Goal: Transaction & Acquisition: Purchase product/service

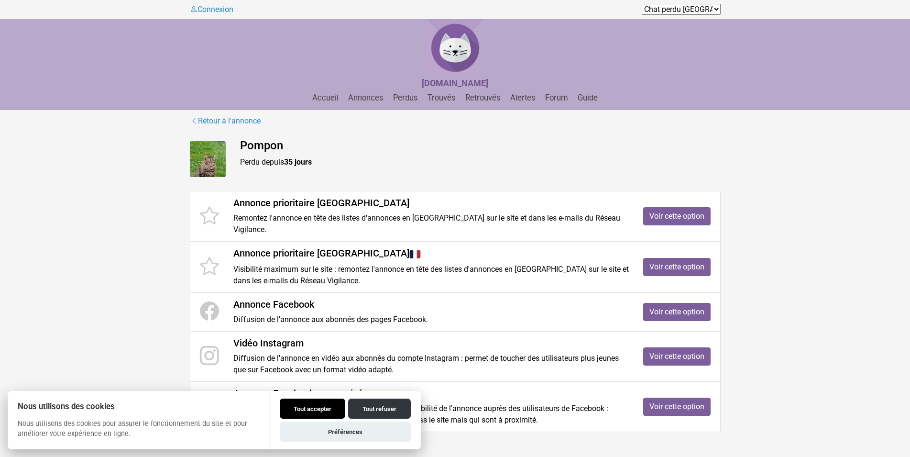
click at [319, 409] on button "Tout accepter" at bounding box center [313, 408] width 66 height 20
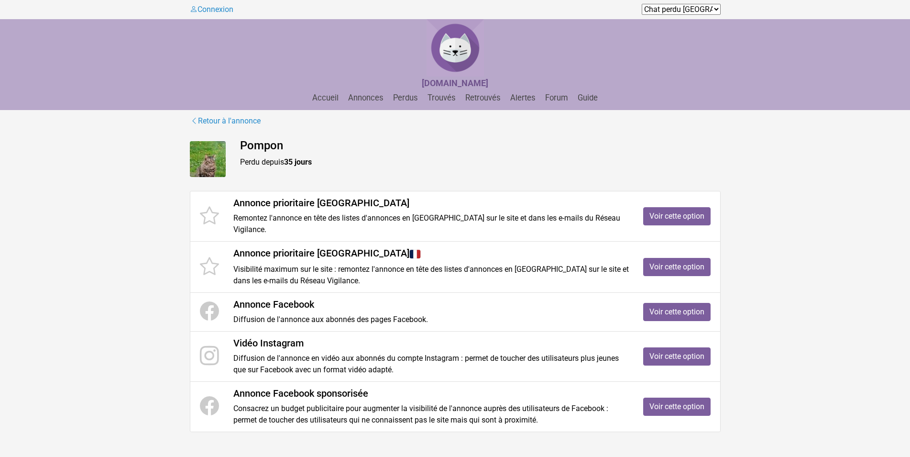
click at [207, 207] on icon at bounding box center [209, 216] width 19 height 22
click at [681, 210] on link "Voir cette option" at bounding box center [676, 216] width 67 height 18
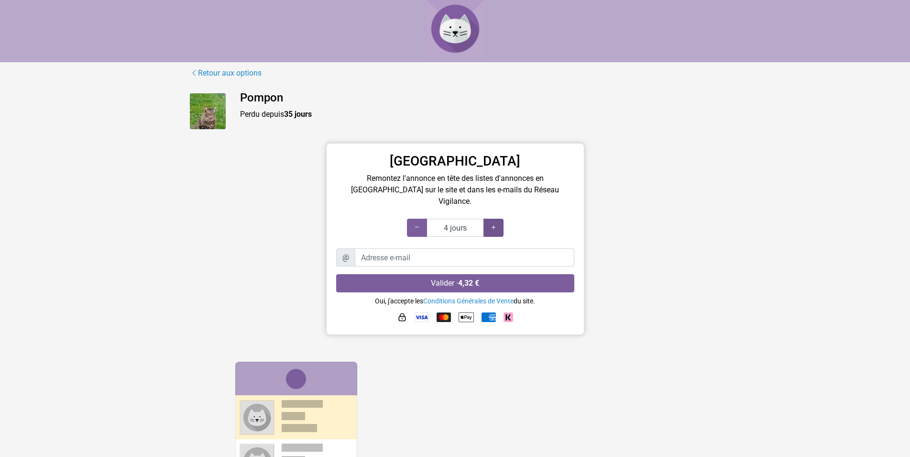
click at [493, 223] on icon at bounding box center [494, 227] width 8 height 9
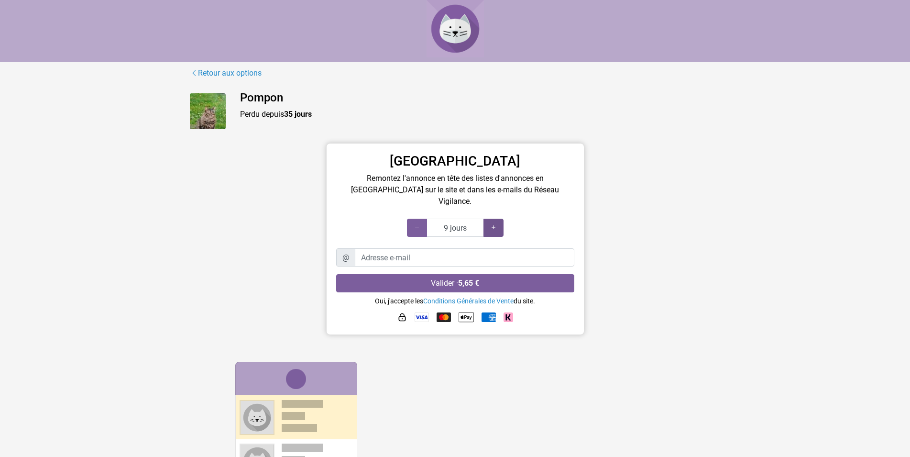
click at [493, 223] on icon at bounding box center [494, 227] width 8 height 9
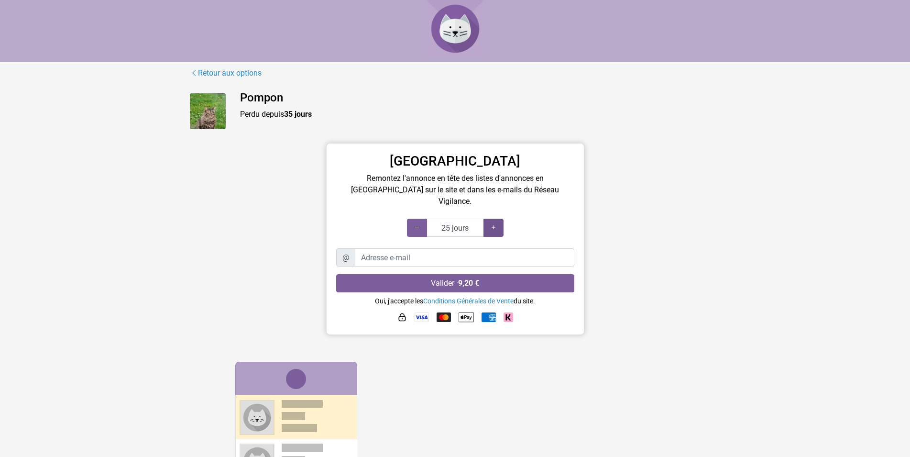
type input "30 jours"
click at [493, 223] on icon at bounding box center [494, 227] width 8 height 9
click at [400, 250] on input "Adresse e-mail" at bounding box center [464, 257] width 219 height 18
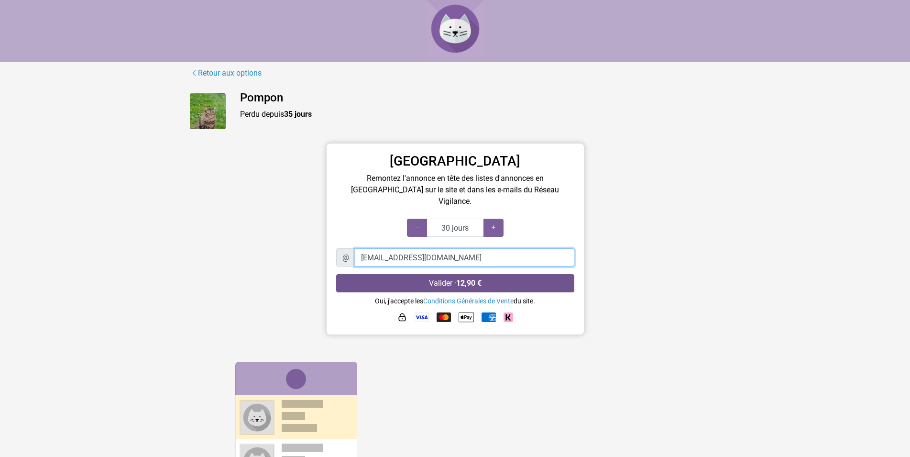
type input "[EMAIL_ADDRESS][DOMAIN_NAME]"
click at [455, 274] on button "Valider · 12,90 €" at bounding box center [455, 283] width 238 height 18
